Goal: Task Accomplishment & Management: Use online tool/utility

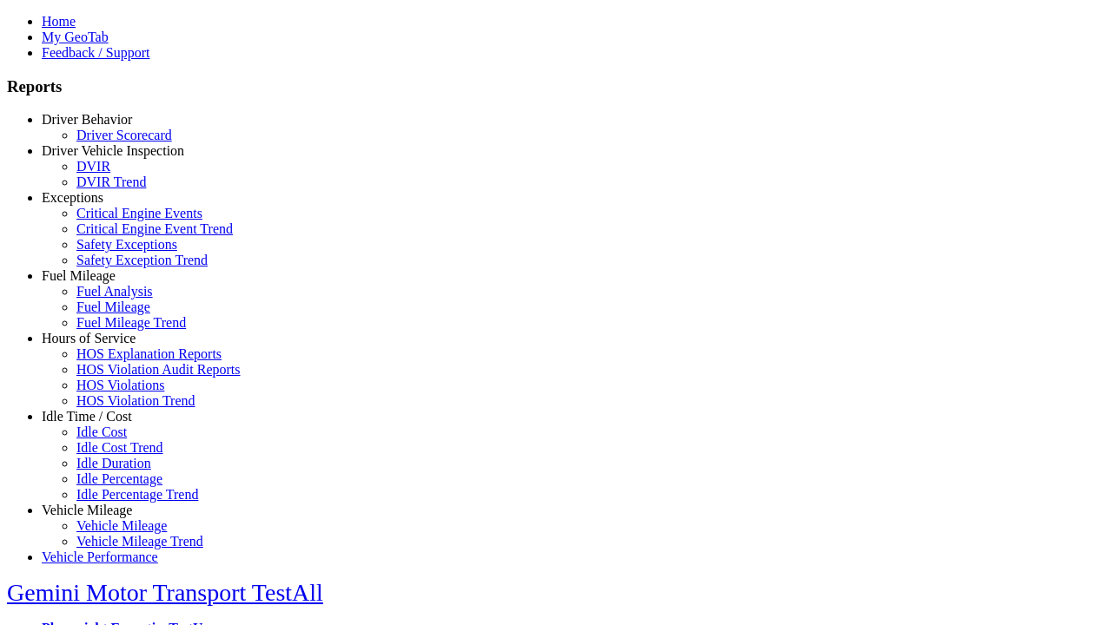
click at [100, 283] on link "Fuel Mileage" at bounding box center [79, 275] width 74 height 15
click at [113, 314] on link "Fuel Mileage" at bounding box center [113, 307] width 74 height 15
select select
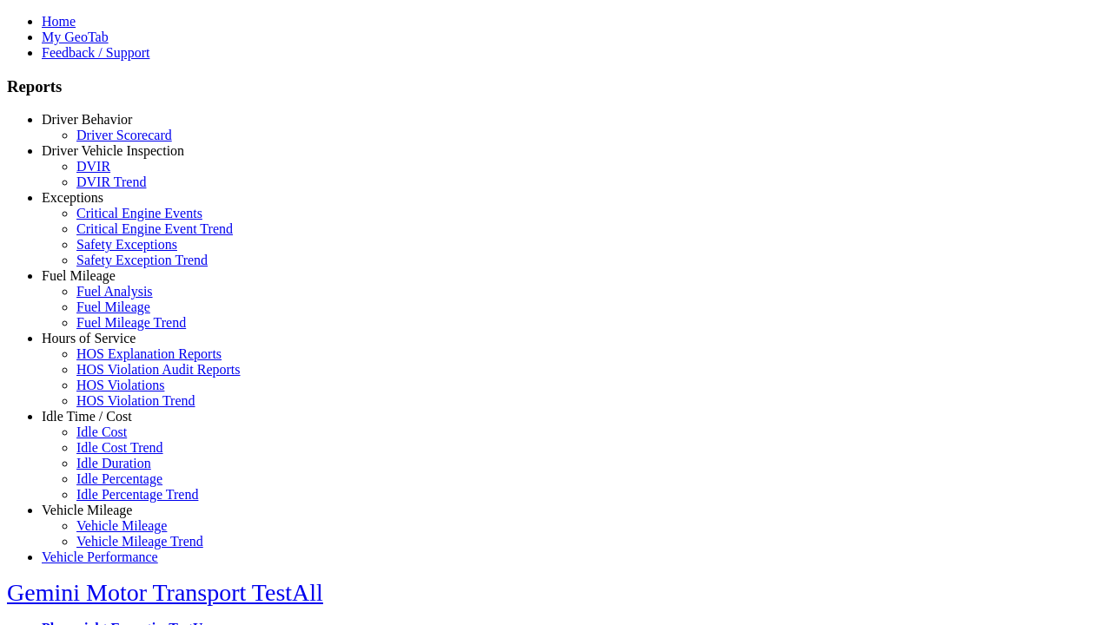
select select
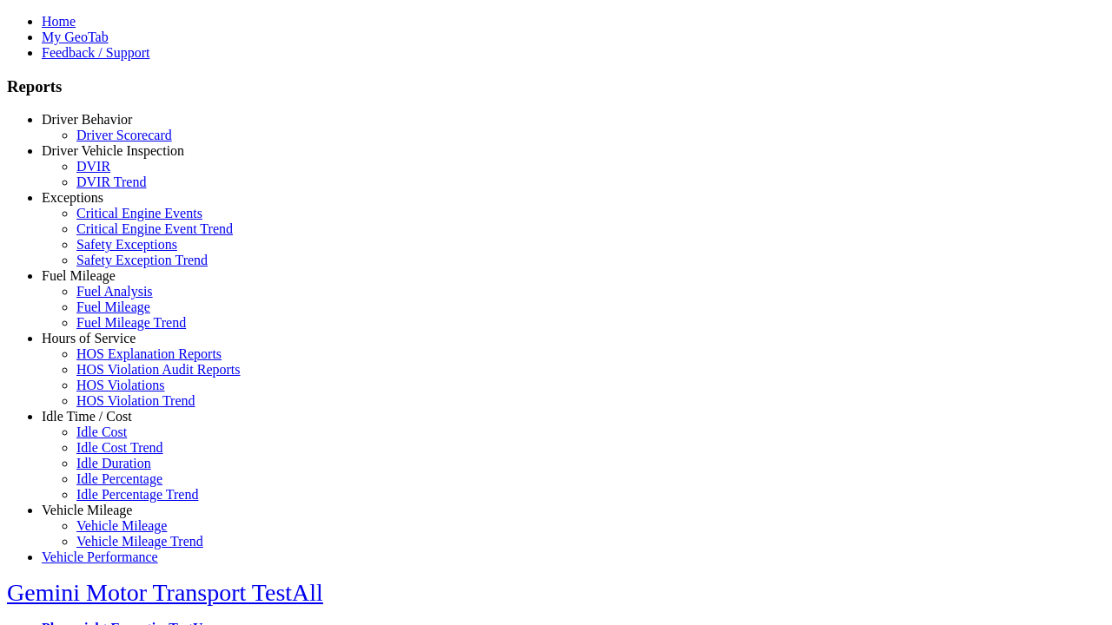
select select
